Goal: Check status: Check status

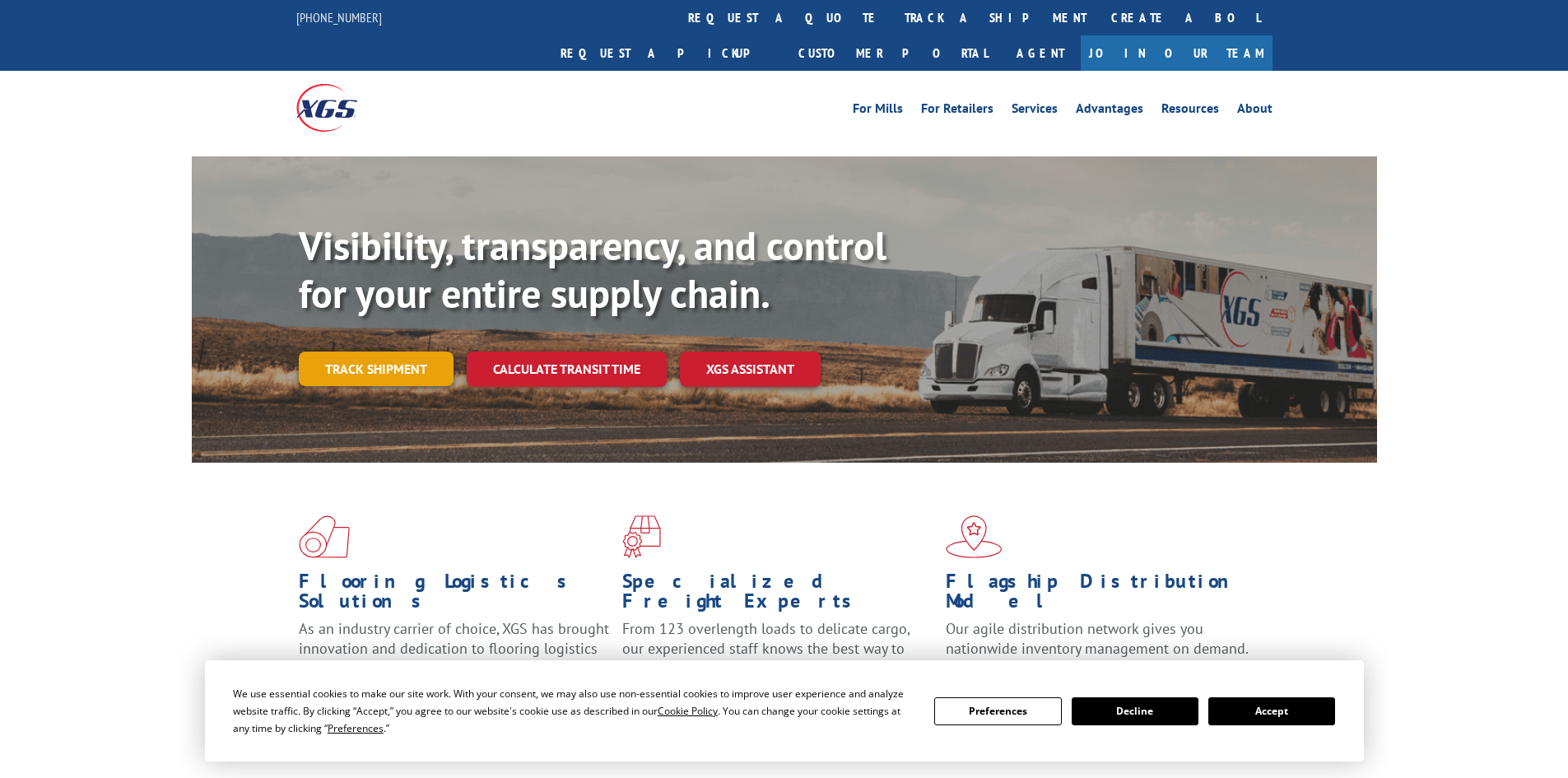
click at [374, 352] on link "Track shipment" at bounding box center [376, 369] width 155 height 35
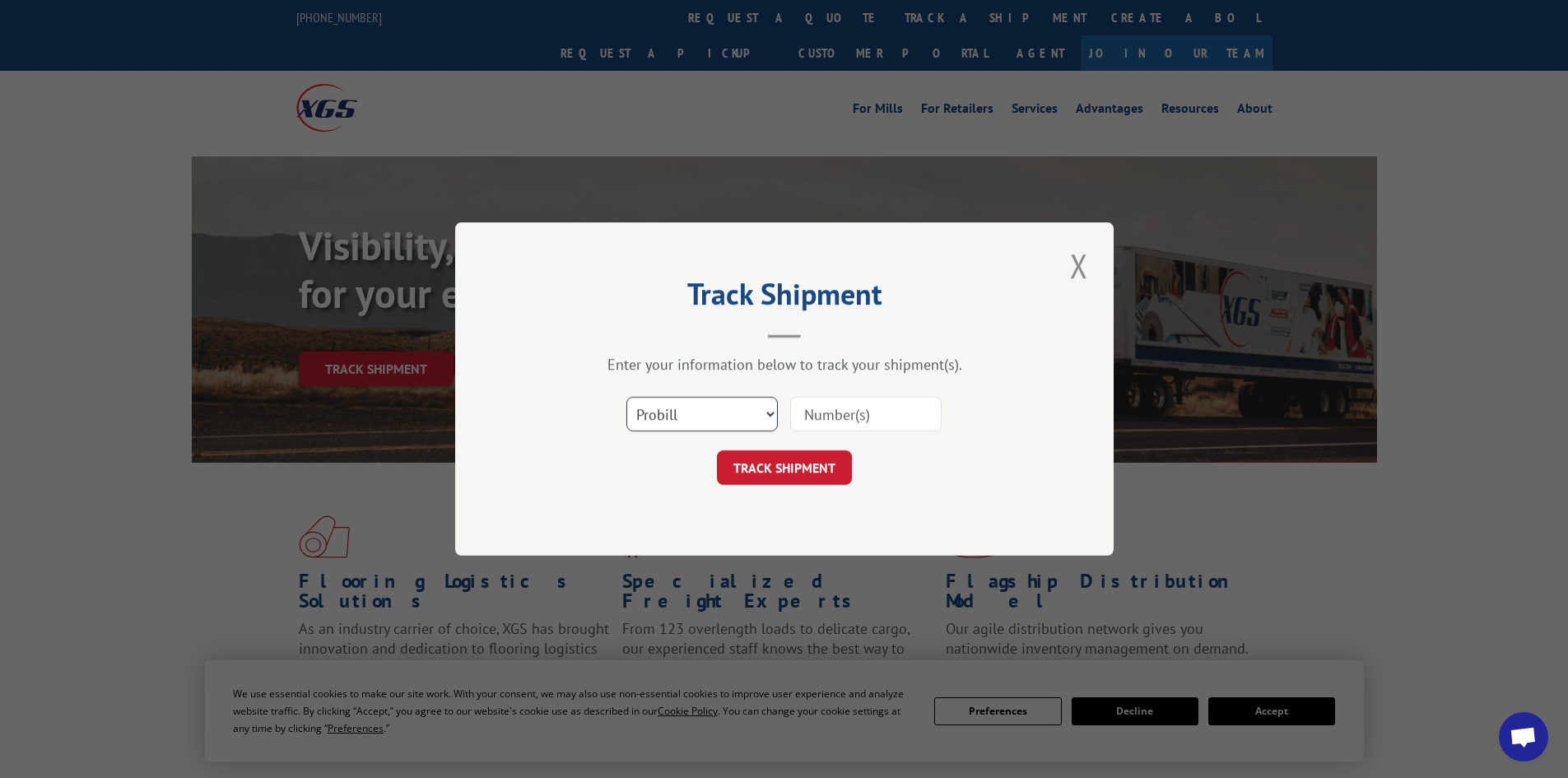
click at [765, 414] on select "Select category... Probill BOL PO" at bounding box center [702, 414] width 151 height 35
select select "po"
click at [627, 397] on select "Select category... Probill BOL PO" at bounding box center [702, 414] width 151 height 35
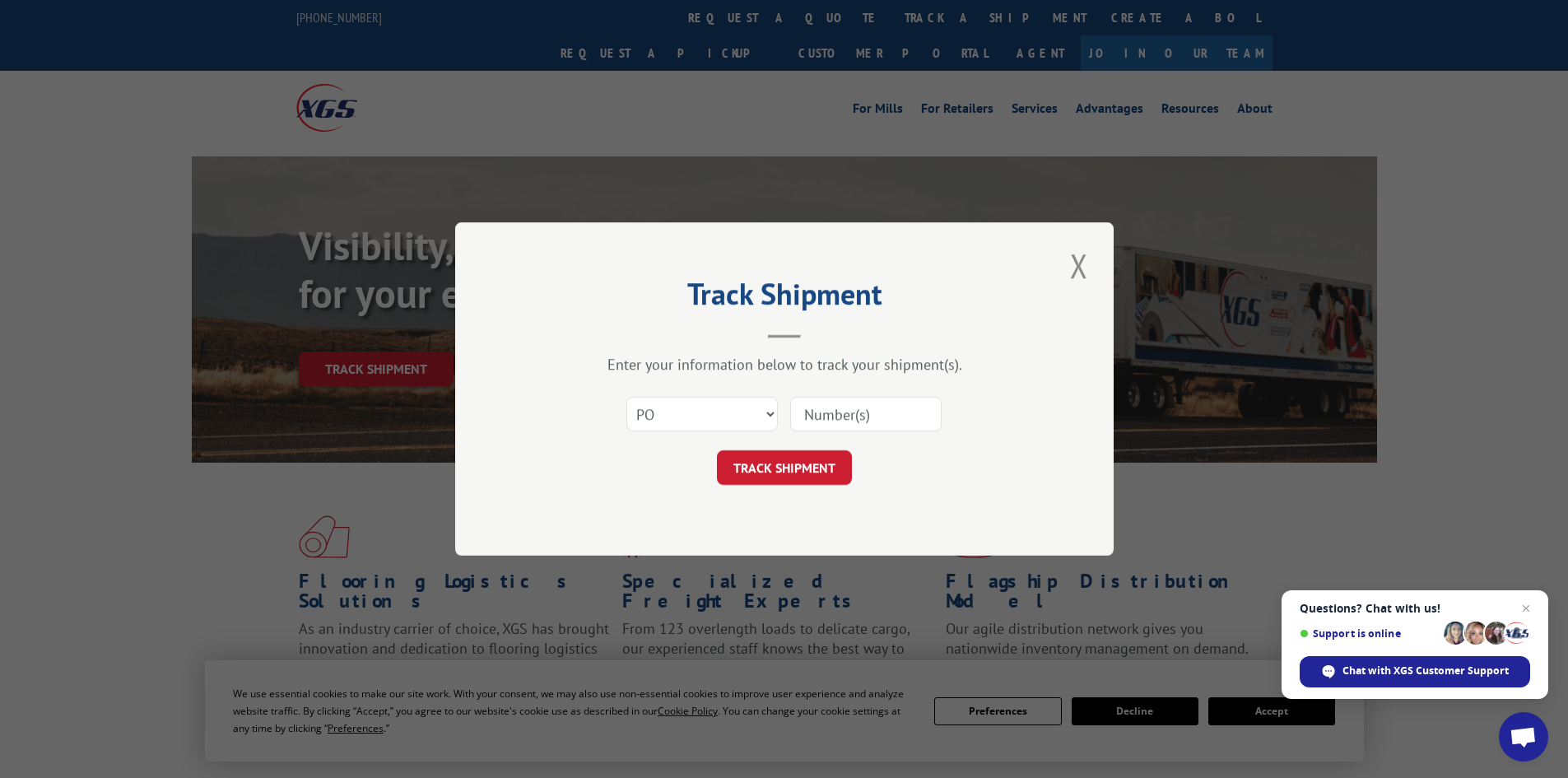
paste input "01528838"
type input "01528838"
click at [809, 466] on button "TRACK SHIPMENT" at bounding box center [785, 467] width 135 height 35
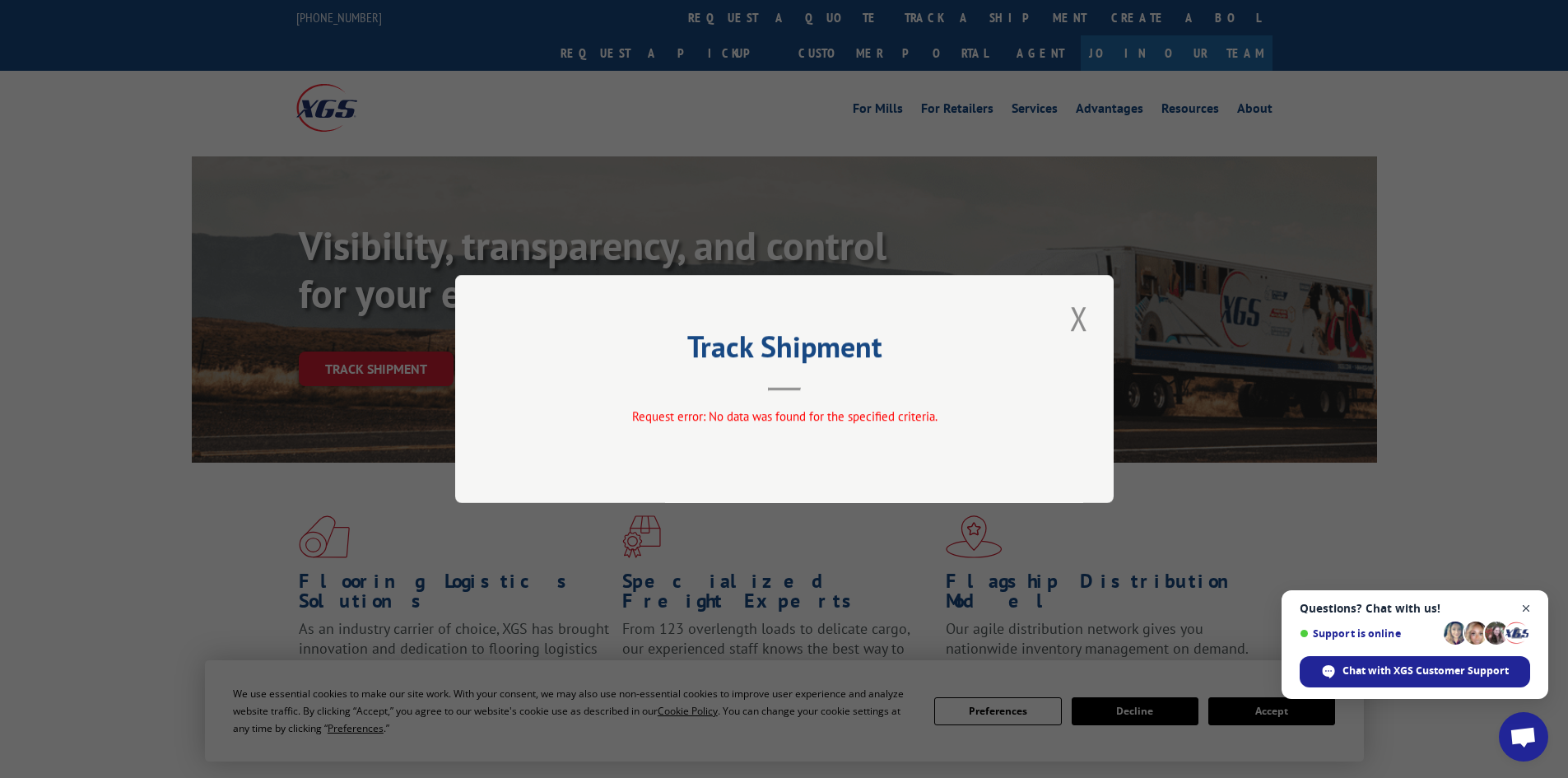
click at [1528, 605] on span "Open chat" at bounding box center [1527, 609] width 20 height 20
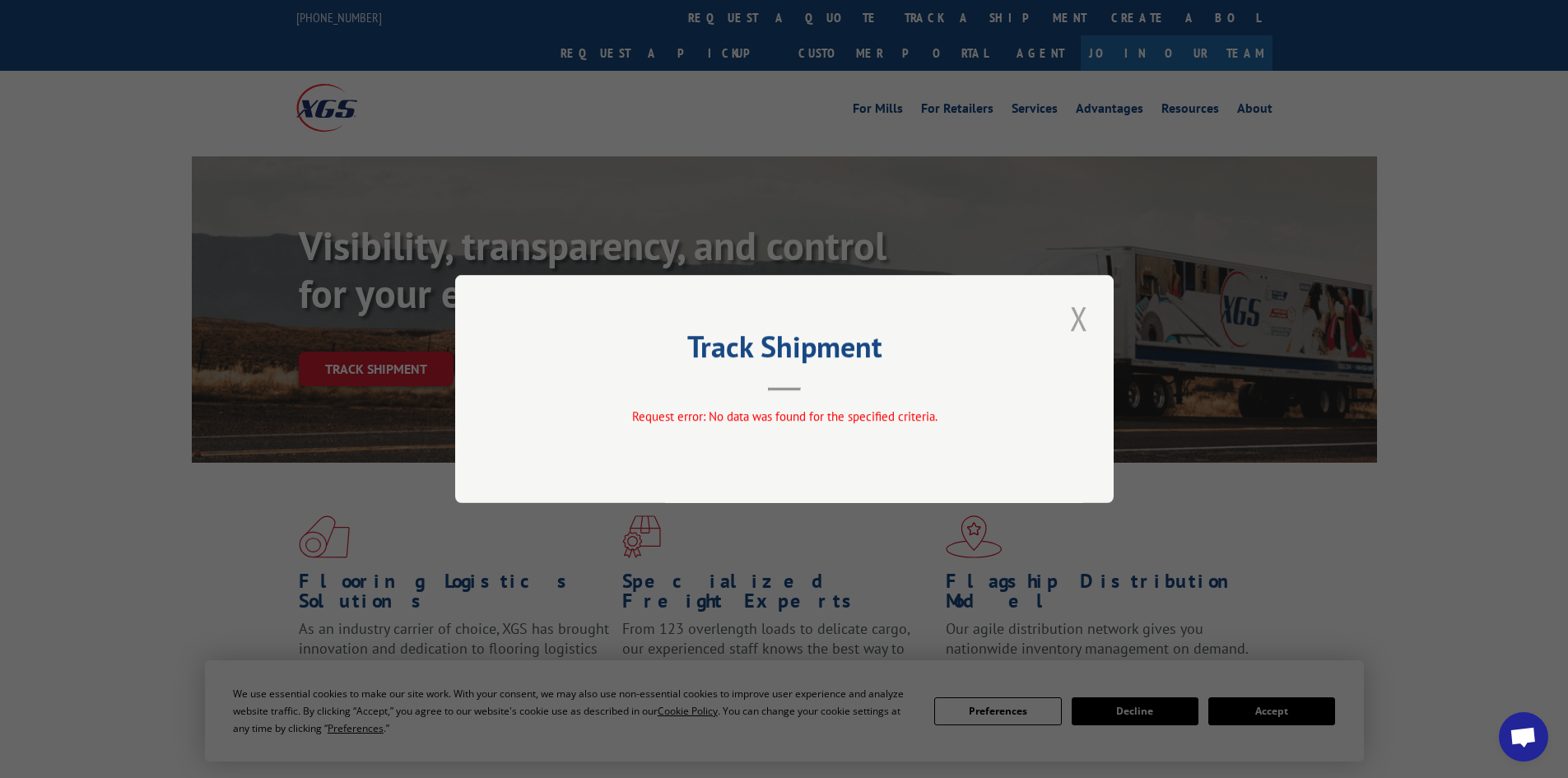
click at [1079, 300] on button "Close modal" at bounding box center [1078, 318] width 28 height 46
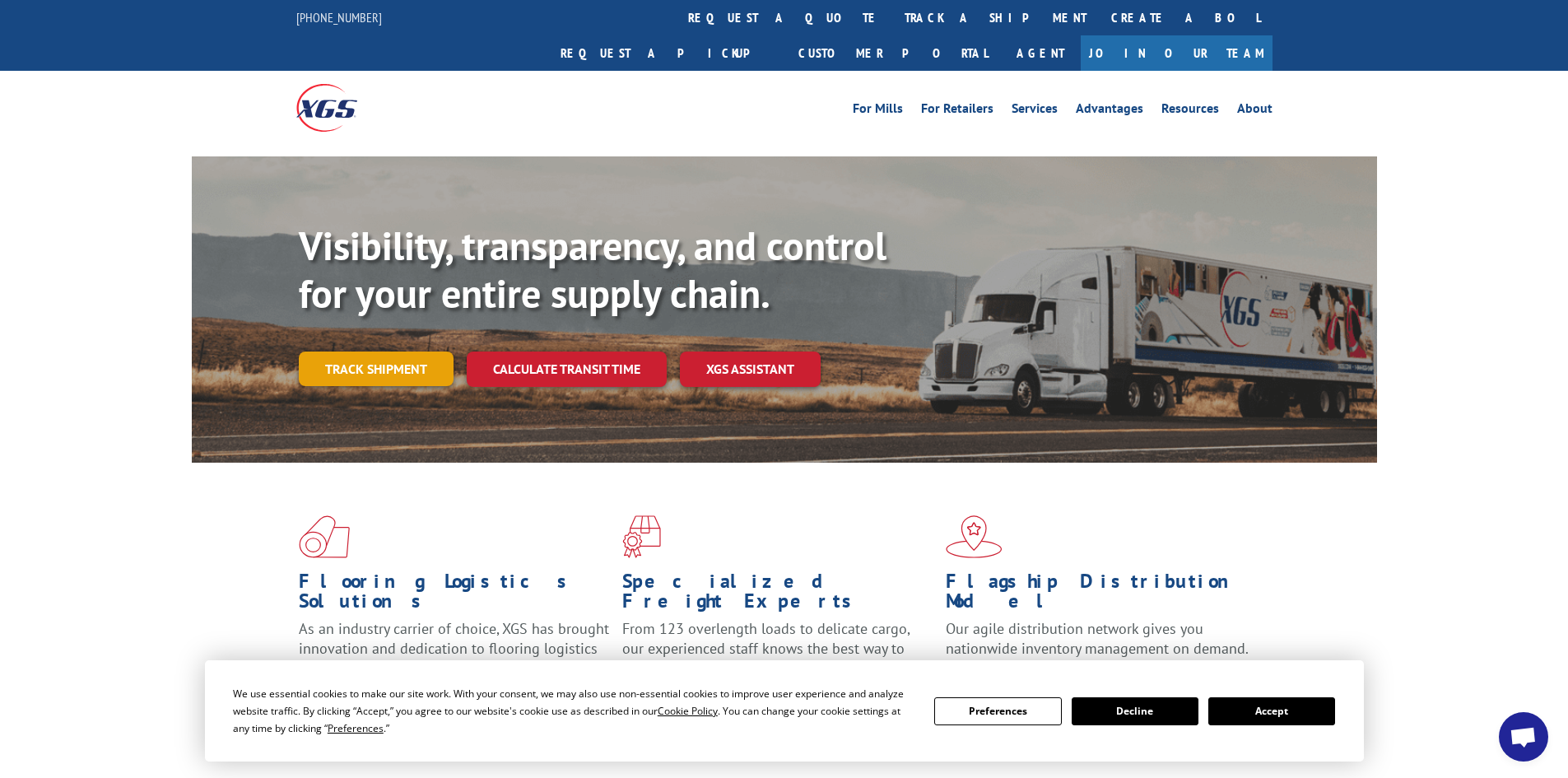
click at [407, 352] on link "Track shipment" at bounding box center [376, 369] width 155 height 35
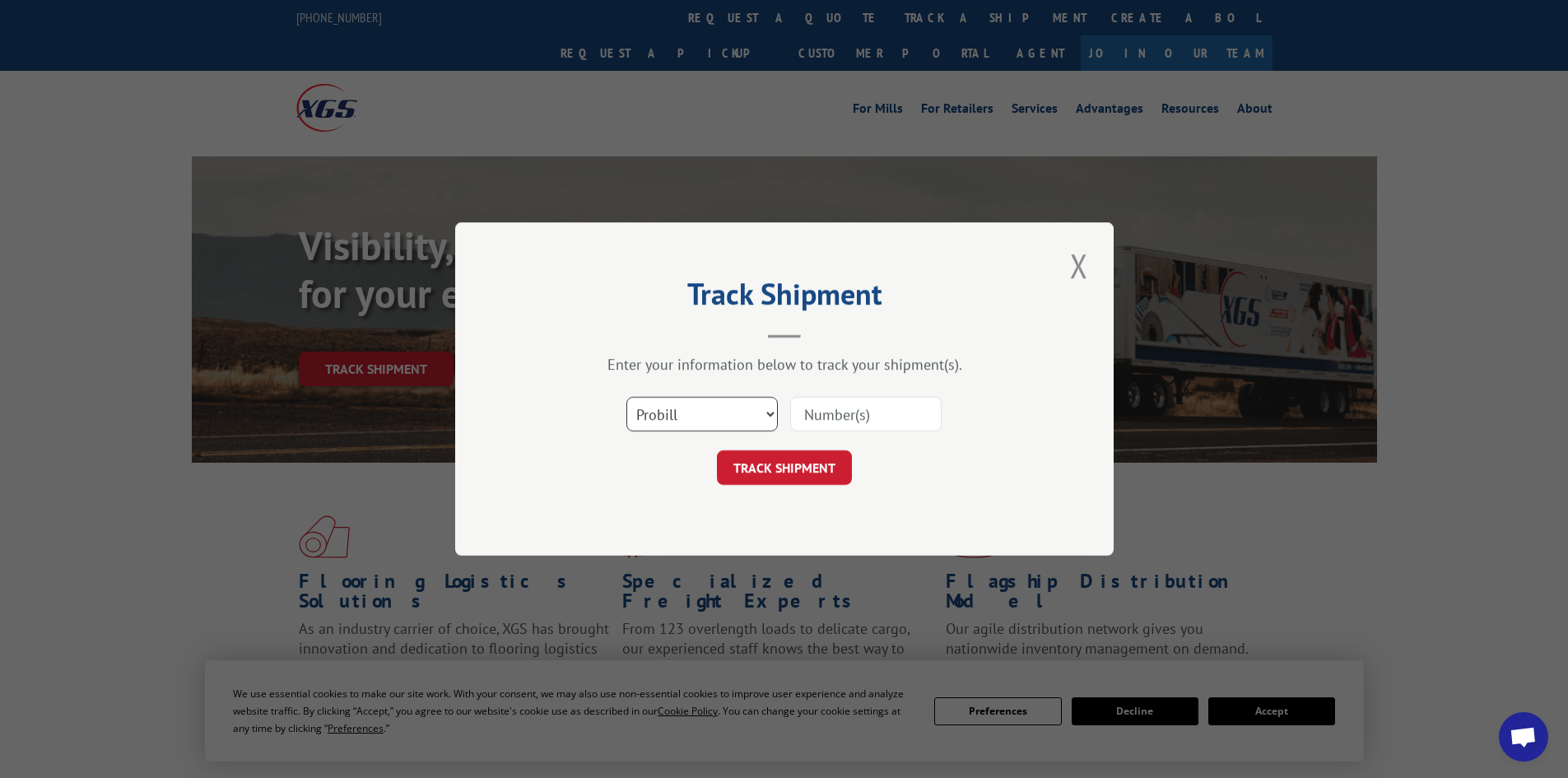
click at [751, 410] on select "Select category... Probill BOL PO" at bounding box center [702, 414] width 151 height 35
select select "po"
click at [627, 397] on select "Select category... Probill BOL PO" at bounding box center [702, 414] width 151 height 35
paste input "01520502"
type input "01520502"
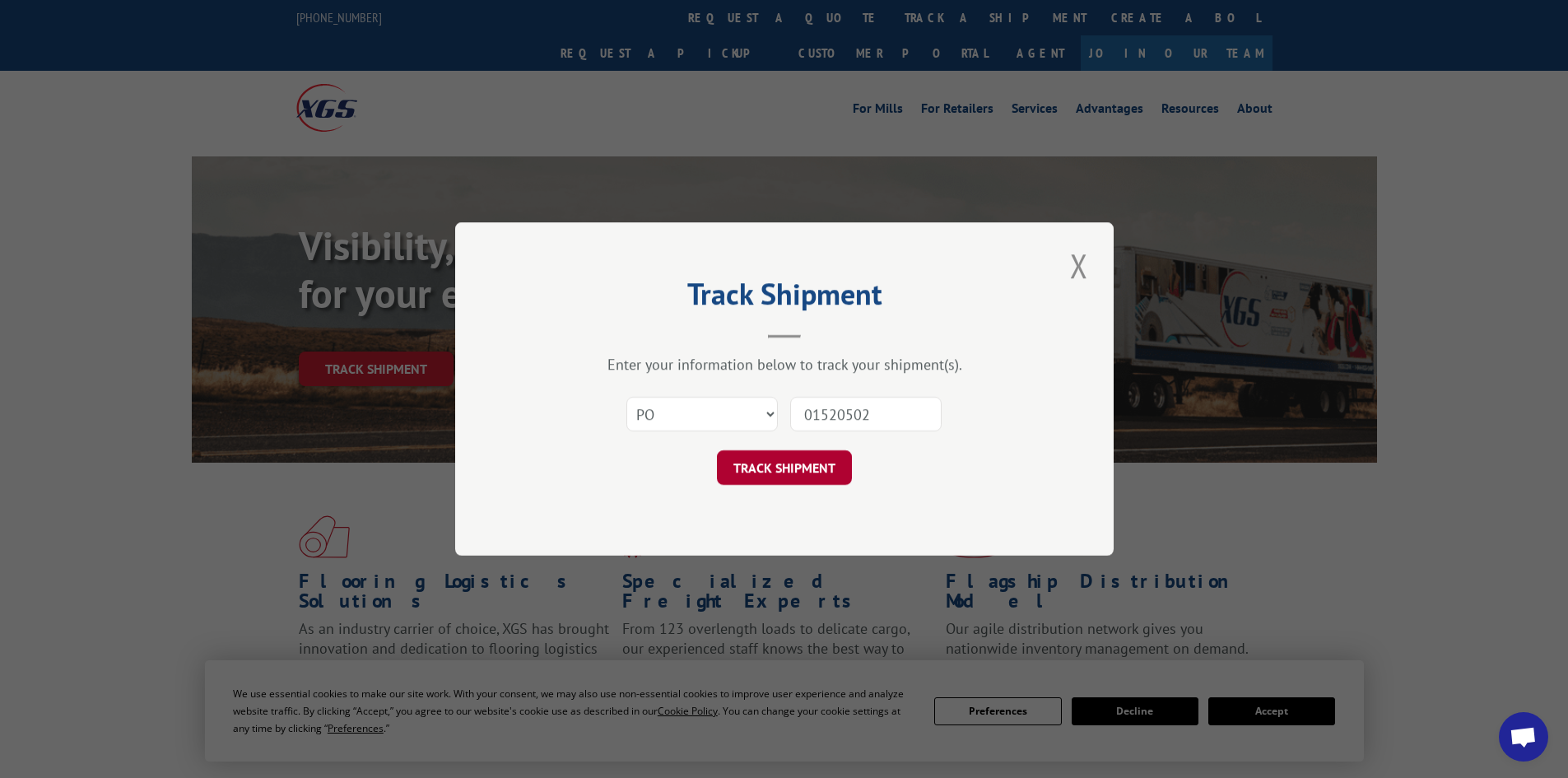
click at [800, 469] on button "TRACK SHIPMENT" at bounding box center [785, 467] width 135 height 35
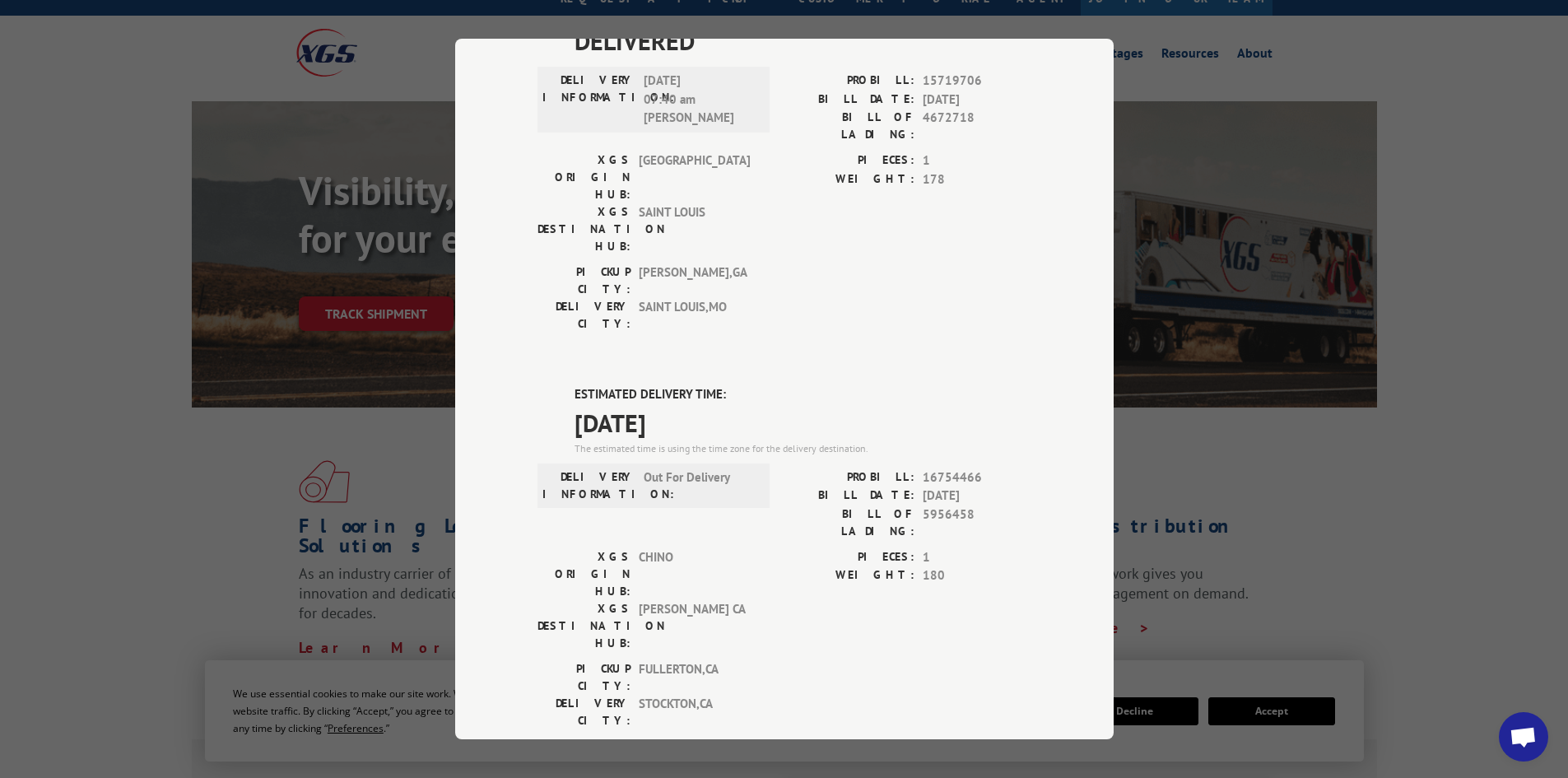
scroll to position [82, 0]
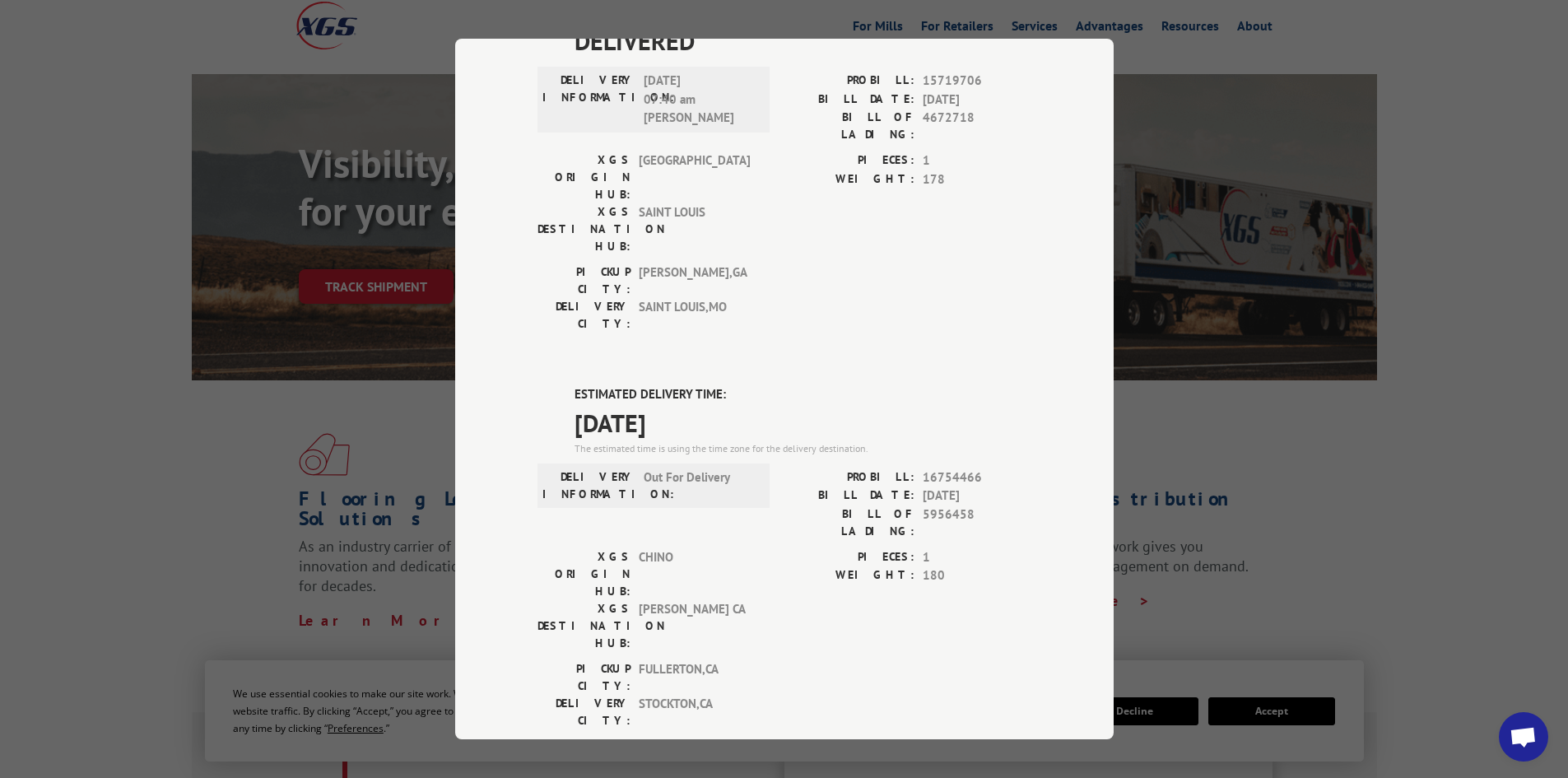
click at [1415, 441] on div "Track Shipment ESTIMATED DELIVERY TIME: Please contact customer service: (844) …" at bounding box center [784, 389] width 1568 height 778
